Goal: Entertainment & Leisure: Consume media (video, audio)

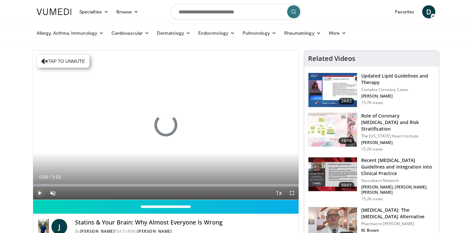
click at [40, 191] on span "Video Player" at bounding box center [39, 193] width 13 height 13
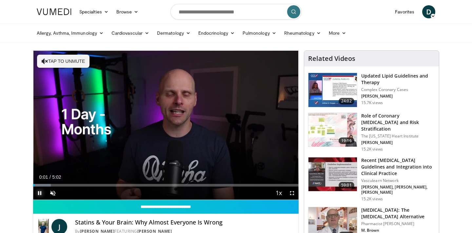
click at [38, 190] on span "Video Player" at bounding box center [39, 193] width 13 height 13
click at [52, 192] on span "Video Player" at bounding box center [52, 193] width 13 height 13
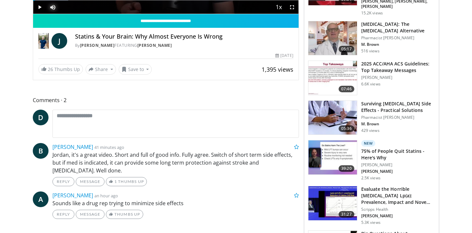
scroll to position [97, 0]
